Goal: Information Seeking & Learning: Learn about a topic

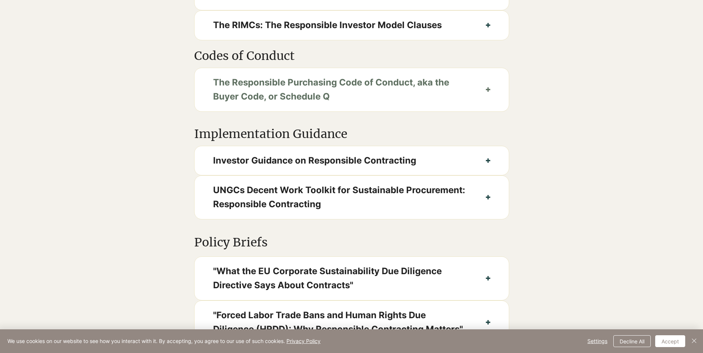
scroll to position [556, 0]
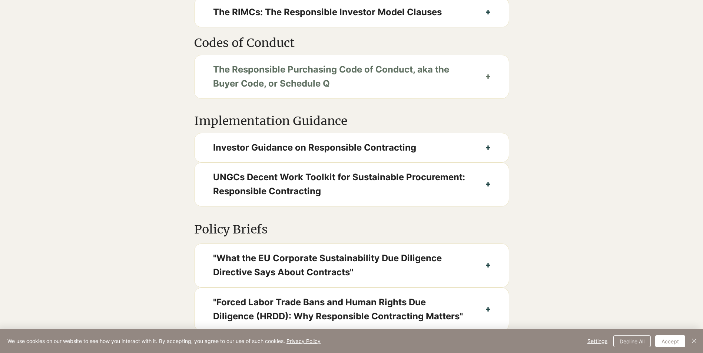
click at [487, 79] on icon "button" at bounding box center [488, 76] width 4 height 4
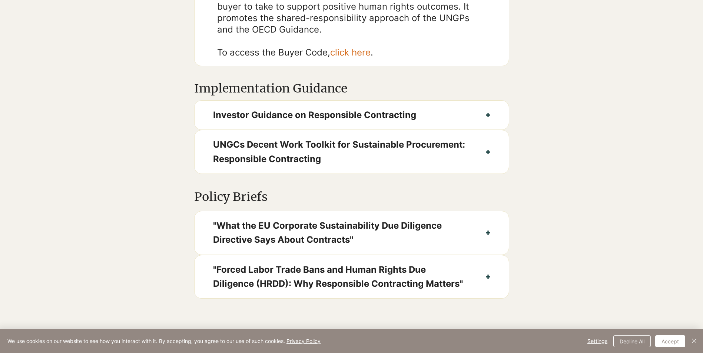
scroll to position [741, 0]
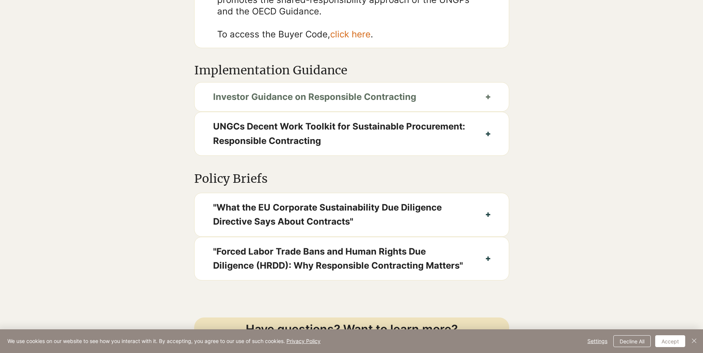
click at [490, 99] on icon "button" at bounding box center [488, 97] width 4 height 4
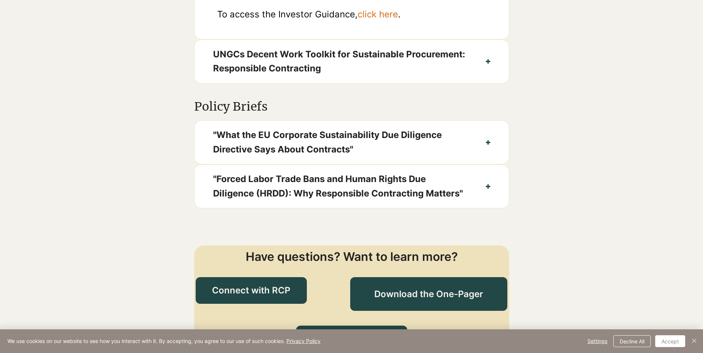
scroll to position [1000, 0]
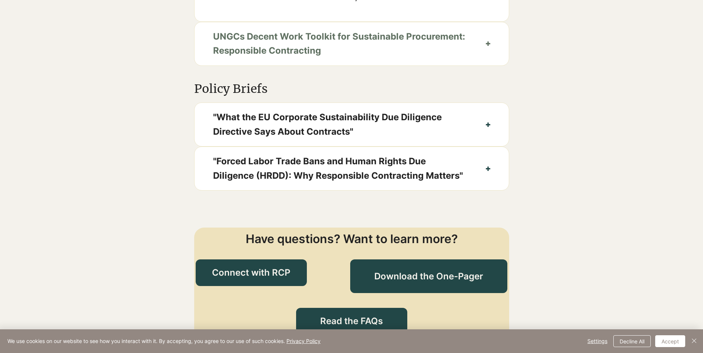
click at [490, 46] on icon "button" at bounding box center [488, 43] width 4 height 4
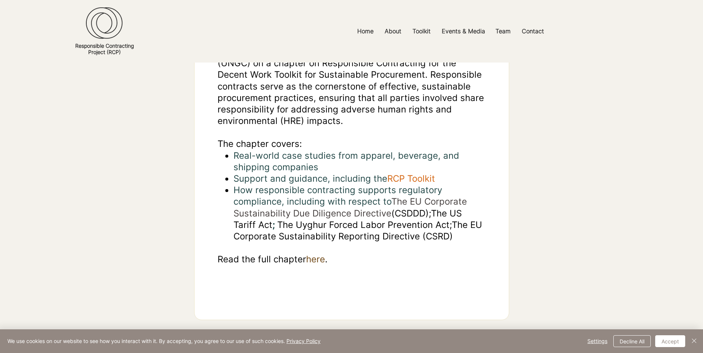
scroll to position [852, 0]
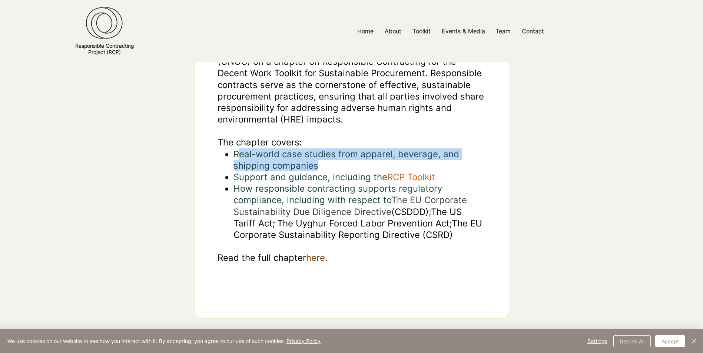
drag, startPoint x: 236, startPoint y: 162, endPoint x: 340, endPoint y: 172, distance: 104.6
click at [340, 172] on p "Real-world case studies from apparel, beverage, and shipping companies" at bounding box center [359, 160] width 252 height 23
click at [423, 183] on span "RCP Toolkit" at bounding box center [411, 177] width 48 height 11
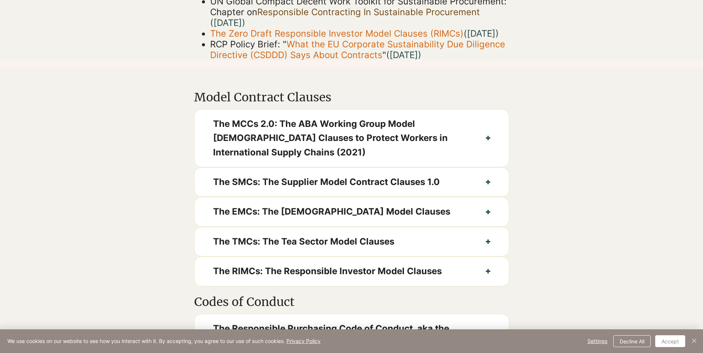
scroll to position [259, 0]
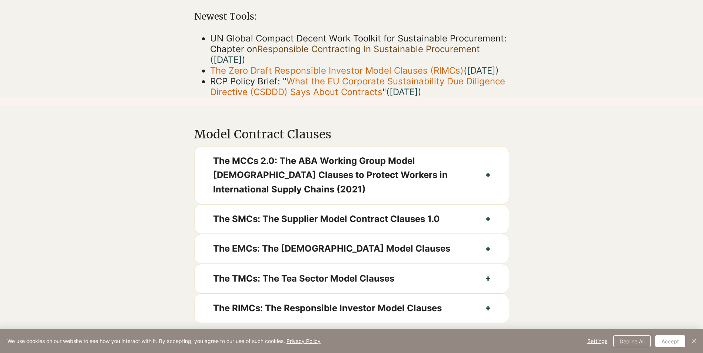
click at [357, 92] on span "What the EU Corporate Sustainability Due Diligence Directive (CSDDD) Says About…" at bounding box center [357, 86] width 295 height 21
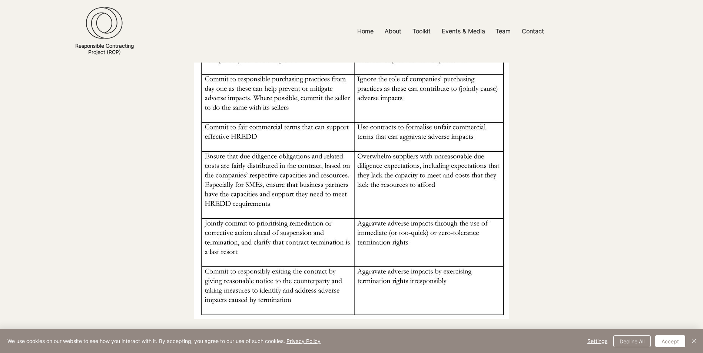
scroll to position [630, 0]
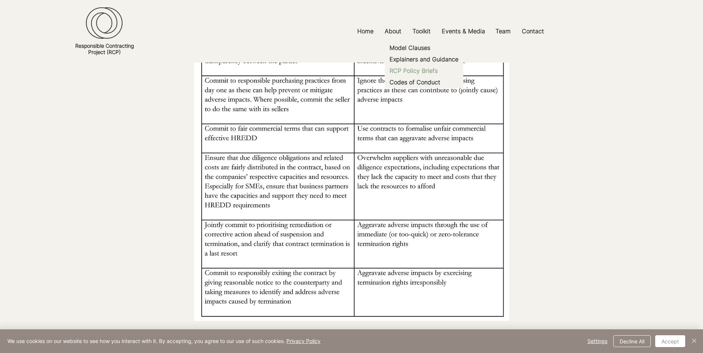
click at [423, 72] on p "RCP Policy Briefs" at bounding box center [413, 70] width 54 height 11
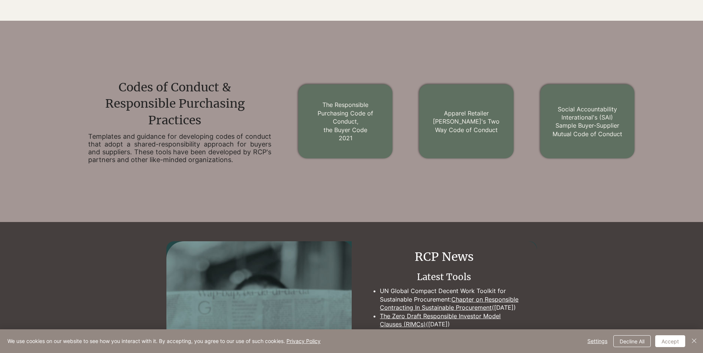
scroll to position [864, 0]
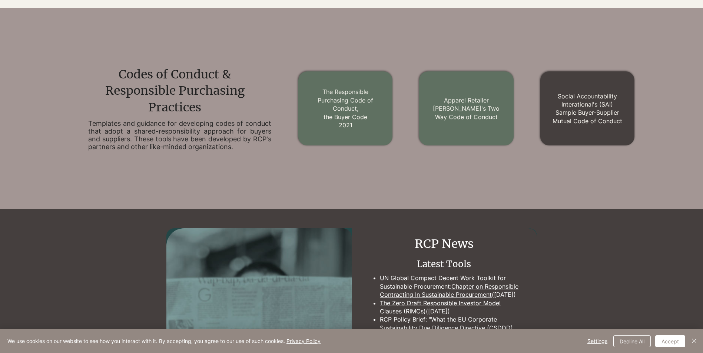
click at [573, 111] on link "Social Accountability Interational's (SAI) Sample Buyer-Supplier Mutual Code of…" at bounding box center [587, 109] width 70 height 32
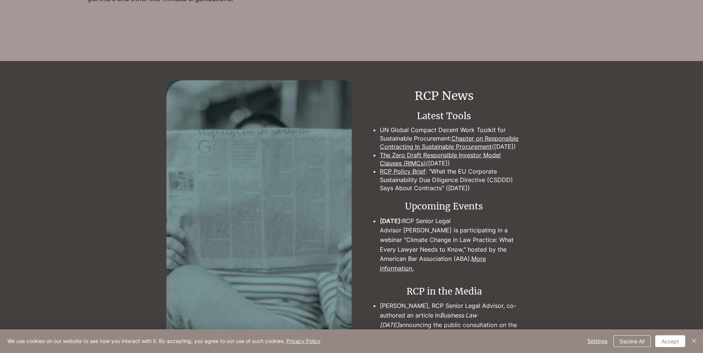
scroll to position [1049, 0]
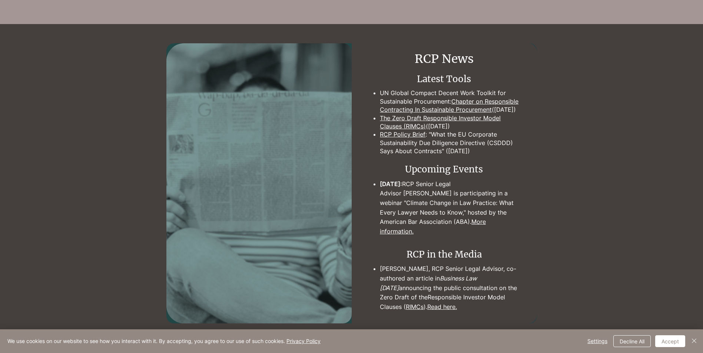
click at [567, 111] on div at bounding box center [351, 183] width 574 height 280
click at [475, 127] on link "The Zero Draft Responsible Investor Model Clauses (RIMCs)" at bounding box center [440, 122] width 121 height 16
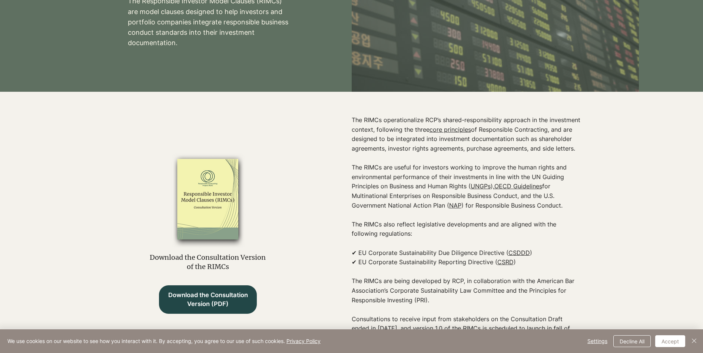
scroll to position [185, 0]
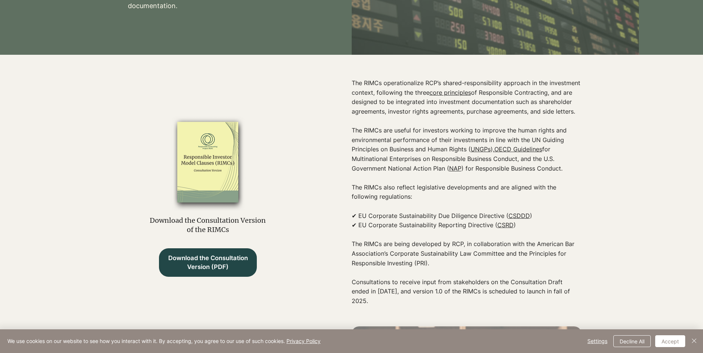
drag, startPoint x: 355, startPoint y: 82, endPoint x: 580, endPoint y: 113, distance: 227.8
click at [580, 113] on p "The RIMCs operationalize RCP’s shared-responsibility approach in the investment…" at bounding box center [467, 98] width 230 height 38
click at [436, 98] on p "The RIMCs operationalize RCP’s shared-responsibility approach in the investment…" at bounding box center [467, 98] width 230 height 38
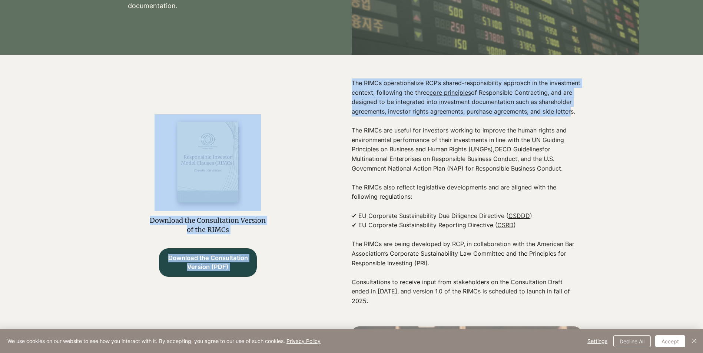
drag, startPoint x: 350, startPoint y: 81, endPoint x: 567, endPoint y: 111, distance: 218.7
click at [567, 111] on div "Download the Consultation Version of the RIMCs Download the Consultation Versio…" at bounding box center [351, 186] width 574 height 263
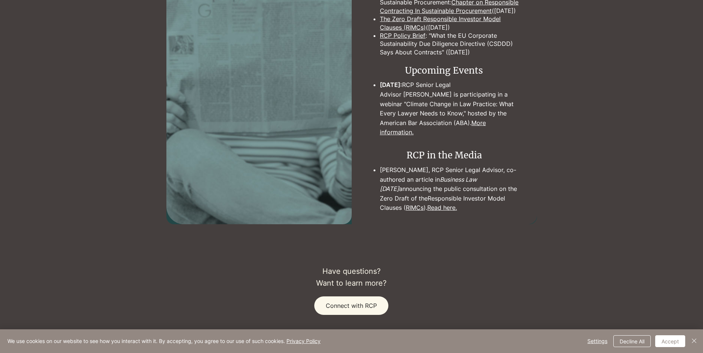
scroll to position [704, 0]
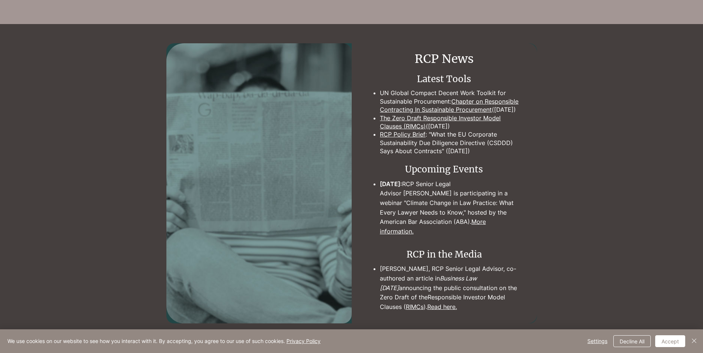
scroll to position [1086, 0]
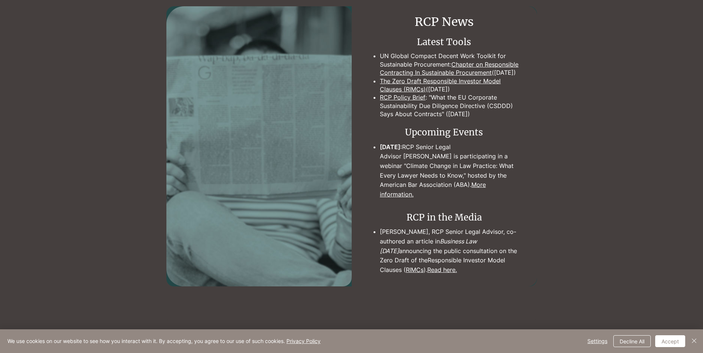
click at [448, 194] on link "More information." at bounding box center [433, 189] width 106 height 17
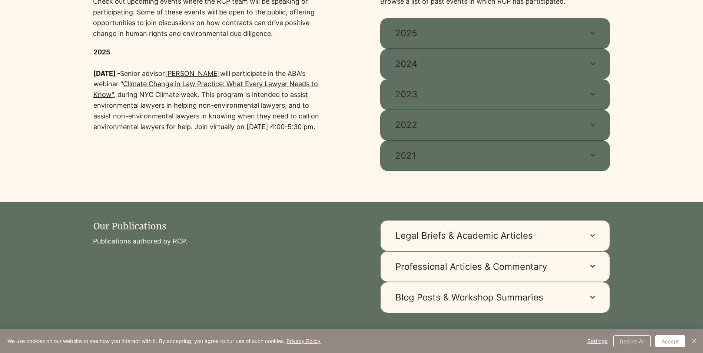
scroll to position [333, 0]
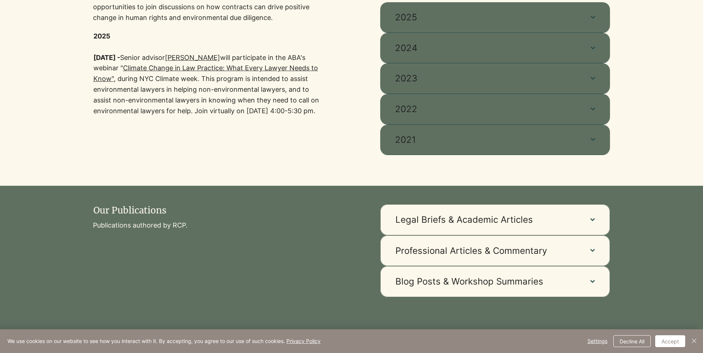
click at [170, 70] on link "Climate Change in Law Practice: What Every Lawyer Needs to Know"" at bounding box center [205, 73] width 224 height 19
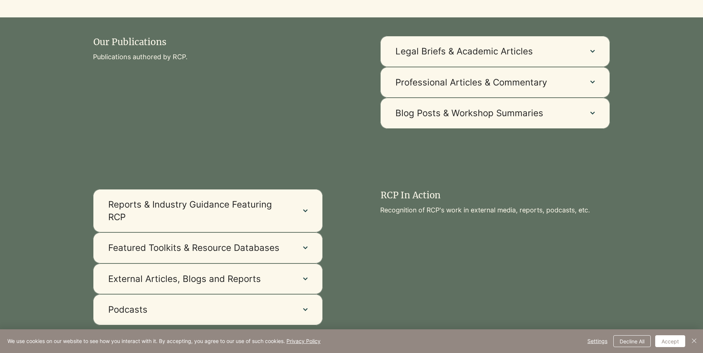
scroll to position [519, 0]
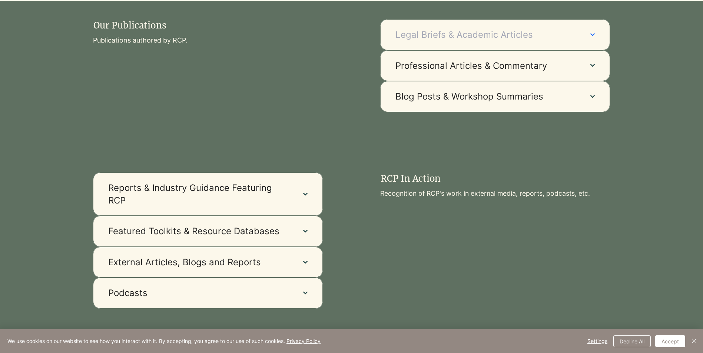
click at [586, 36] on button "Legal Briefs & Academic Articles" at bounding box center [495, 34] width 230 height 31
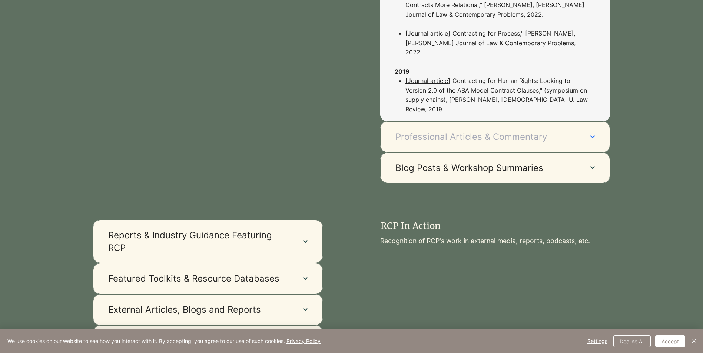
scroll to position [815, 0]
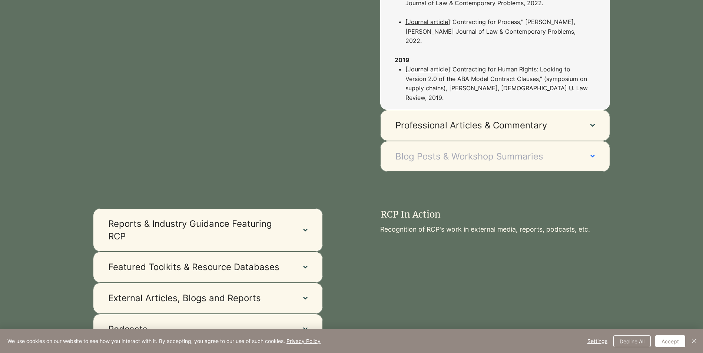
click at [592, 155] on icon "button" at bounding box center [592, 156] width 4 height 3
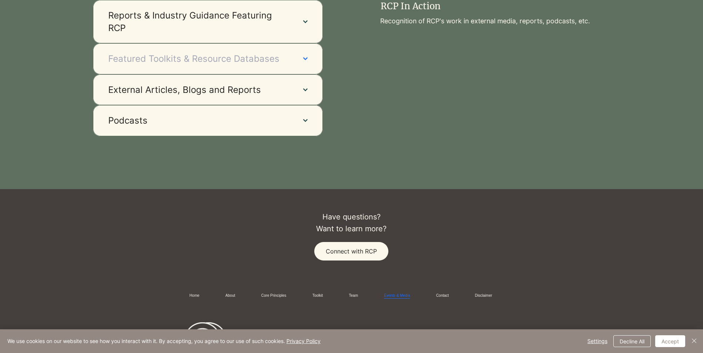
click at [306, 61] on icon "button" at bounding box center [305, 59] width 4 height 4
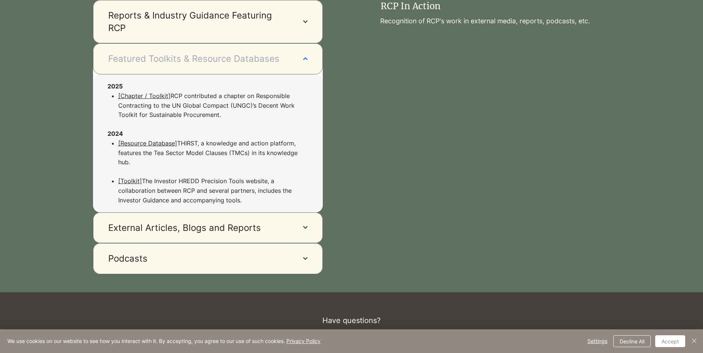
click at [136, 100] on link "[Chapter / Toolkit]" at bounding box center [144, 95] width 52 height 7
